Goal: Transaction & Acquisition: Purchase product/service

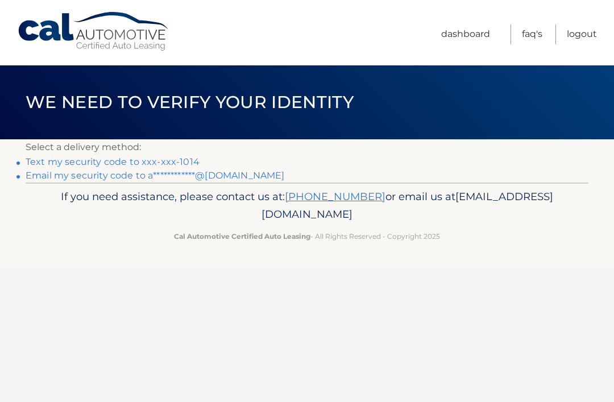
click at [163, 167] on link "Text my security code to xxx-xxx-1014" at bounding box center [113, 161] width 174 height 11
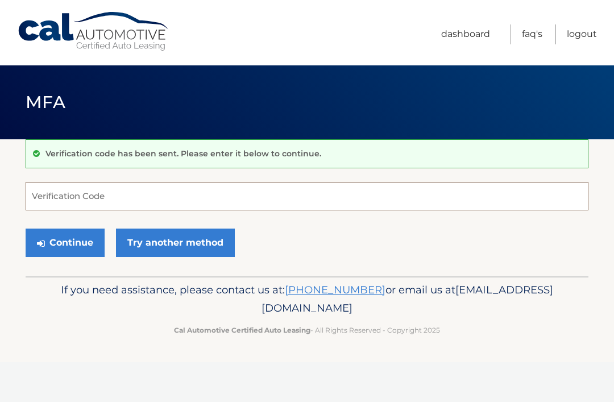
click at [162, 184] on input "Verification Code" at bounding box center [307, 196] width 563 height 28
type input "212895"
click at [65, 242] on button "Continue" at bounding box center [65, 243] width 79 height 28
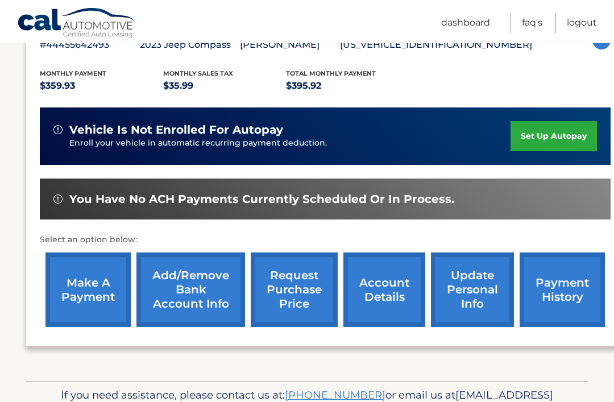
scroll to position [248, 0]
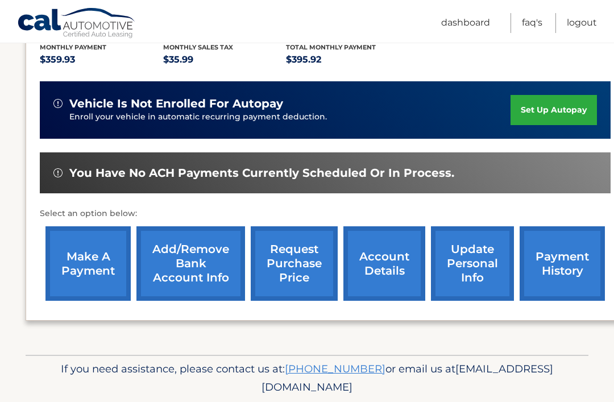
click at [564, 253] on link "payment history" at bounding box center [562, 263] width 85 height 75
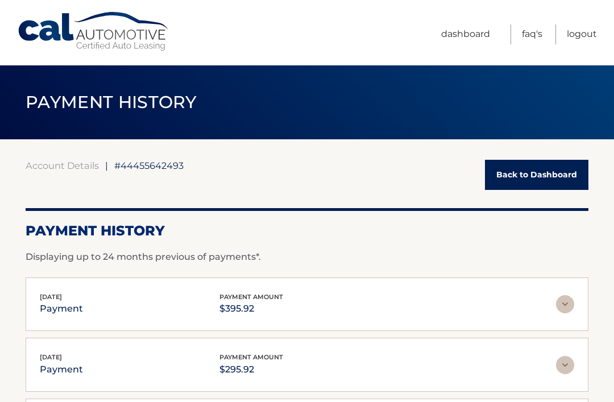
click at [544, 186] on link "Back to Dashboard" at bounding box center [537, 175] width 104 height 30
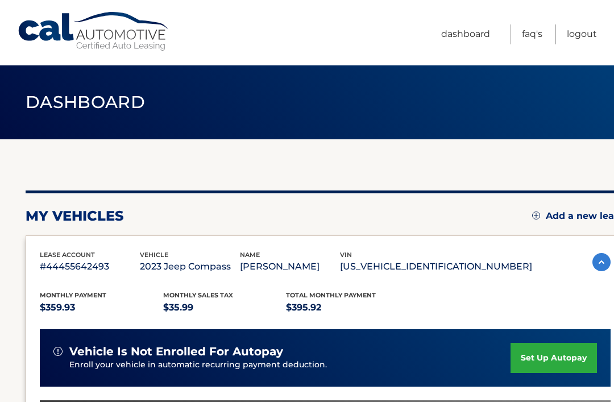
scroll to position [248, 0]
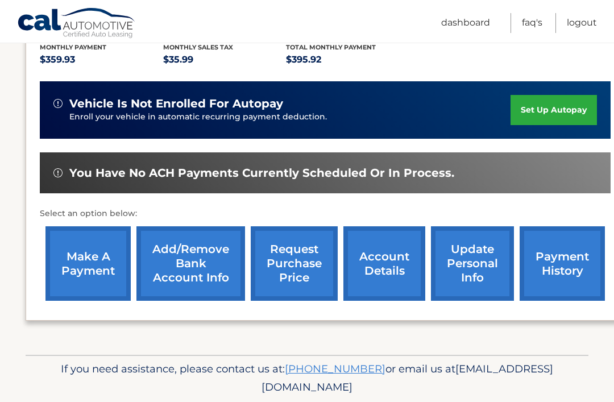
click at [83, 250] on link "make a payment" at bounding box center [88, 263] width 85 height 75
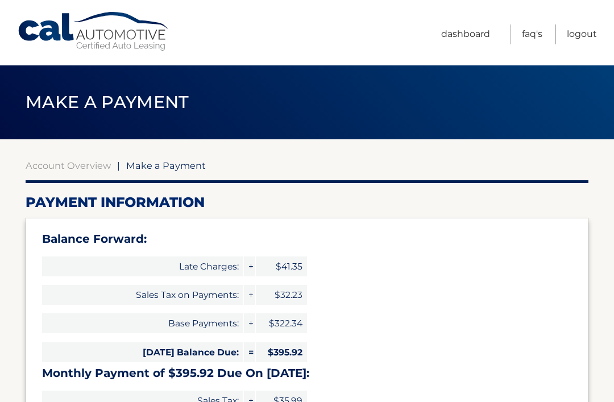
select select "ZTMxMDAxYzAtYTIwOS00NTkyLWI1OGUtM2I1MWZlODM2MWVk"
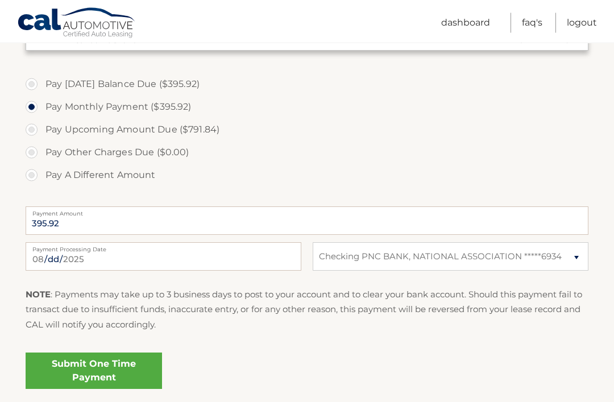
scroll to position [427, 0]
click at [95, 360] on link "Submit One Time Payment" at bounding box center [94, 371] width 137 height 36
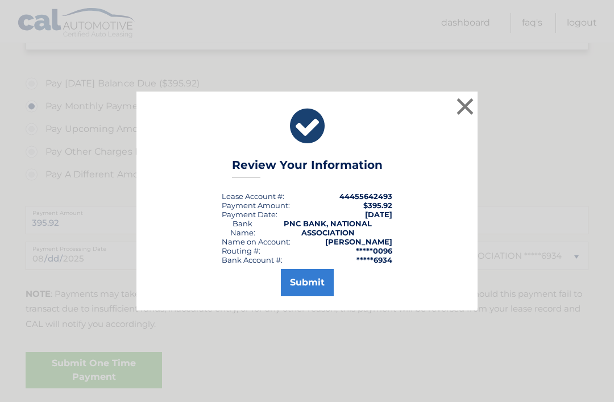
click at [323, 290] on button "Submit" at bounding box center [307, 282] width 53 height 27
